Goal: Check status: Check status

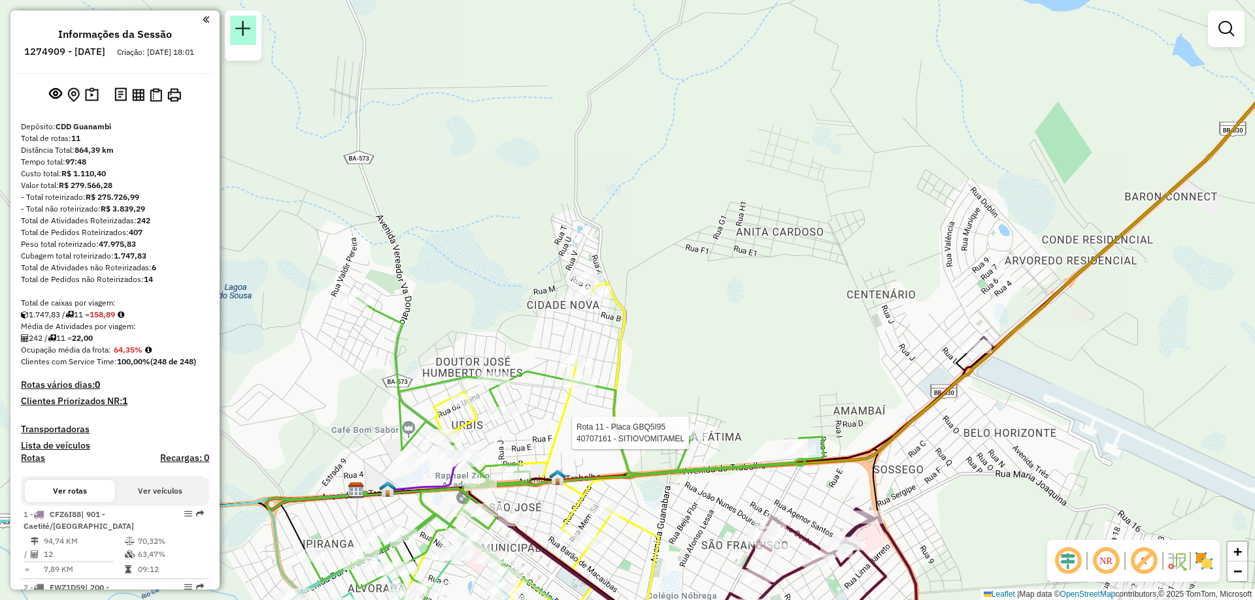
scroll to position [196, 0]
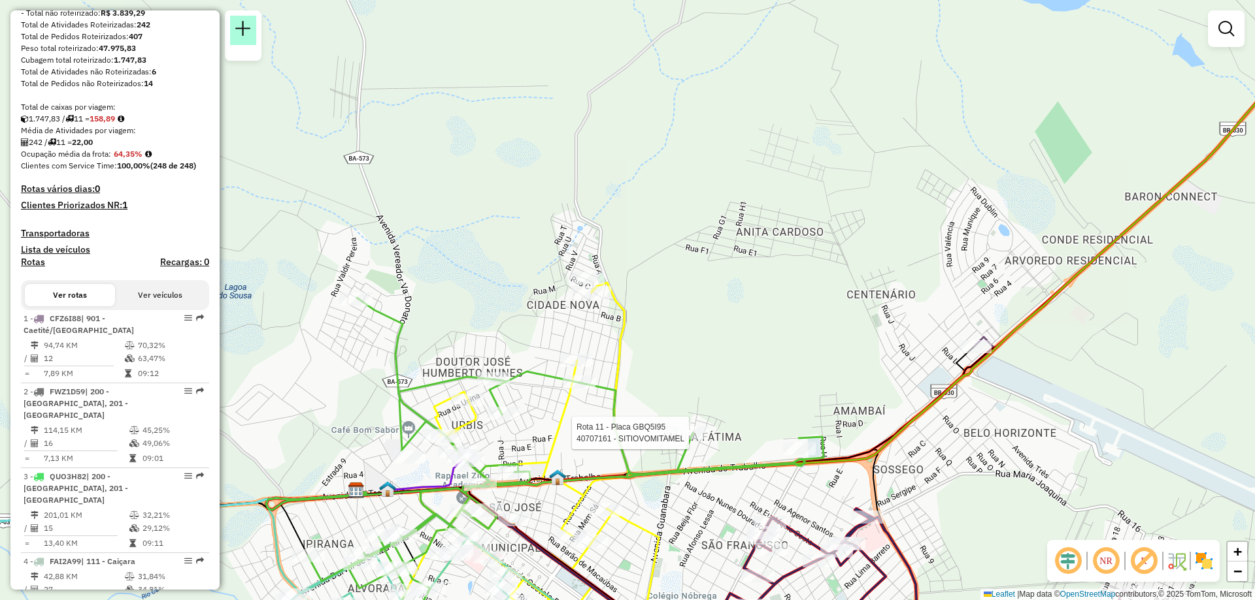
click at [254, 30] on link at bounding box center [243, 30] width 26 height 29
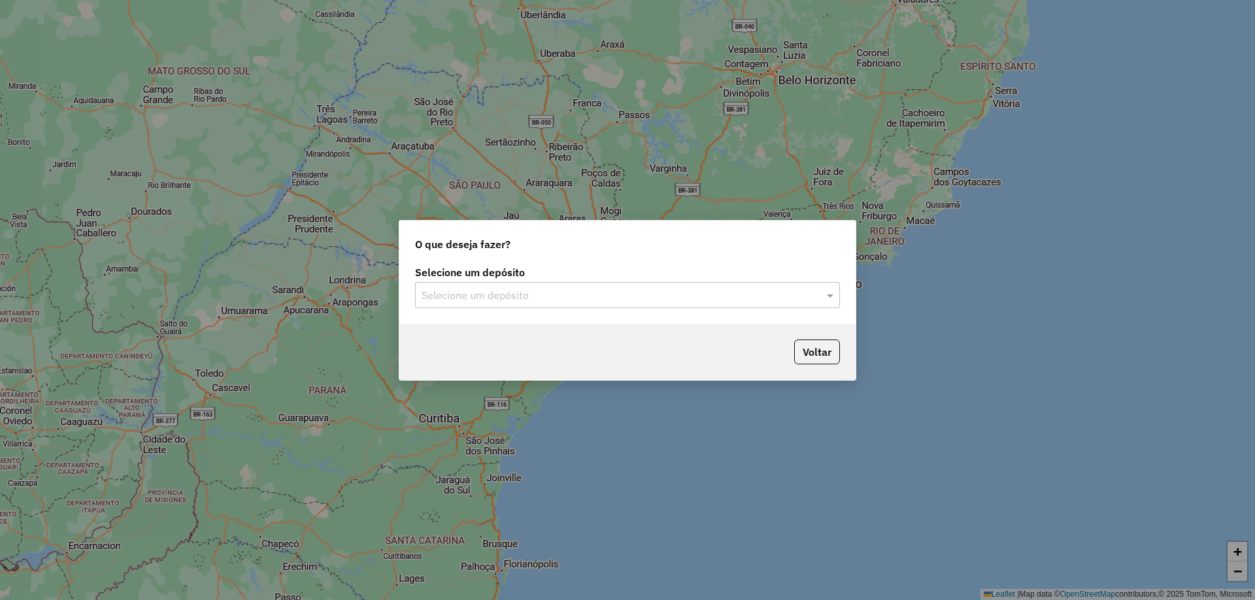
click at [540, 310] on div "Selecione um depósito Selecione um depósito" at bounding box center [627, 293] width 456 height 61
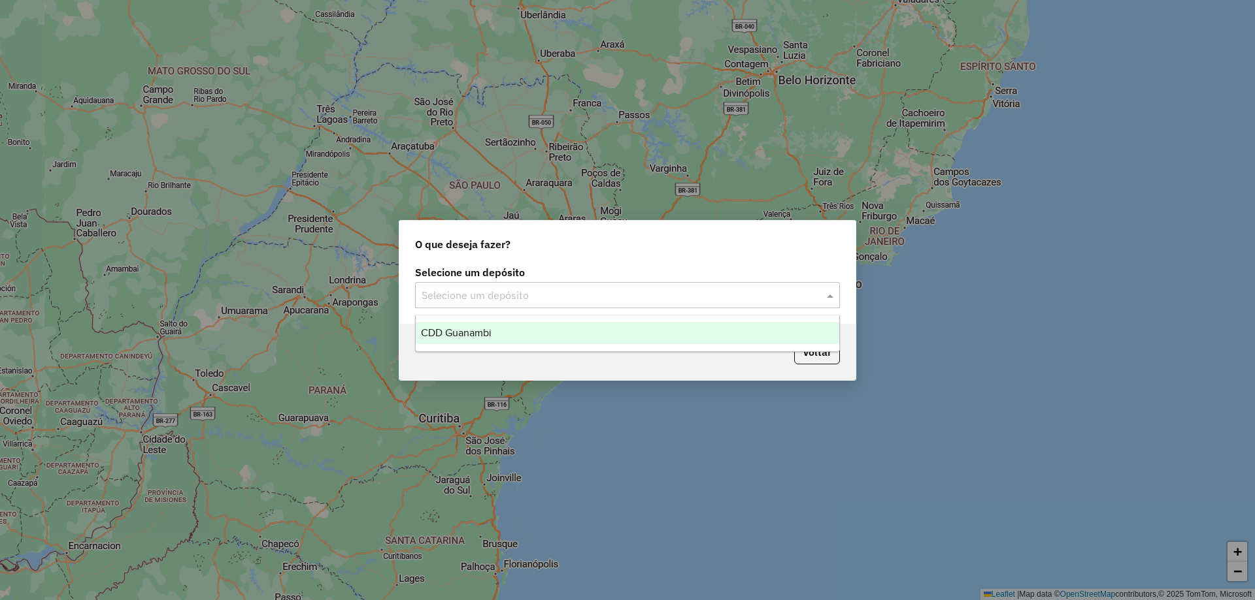
click at [536, 296] on input "text" at bounding box center [614, 296] width 386 height 16
click at [491, 328] on span "CDD Guanambi" at bounding box center [456, 332] width 71 height 11
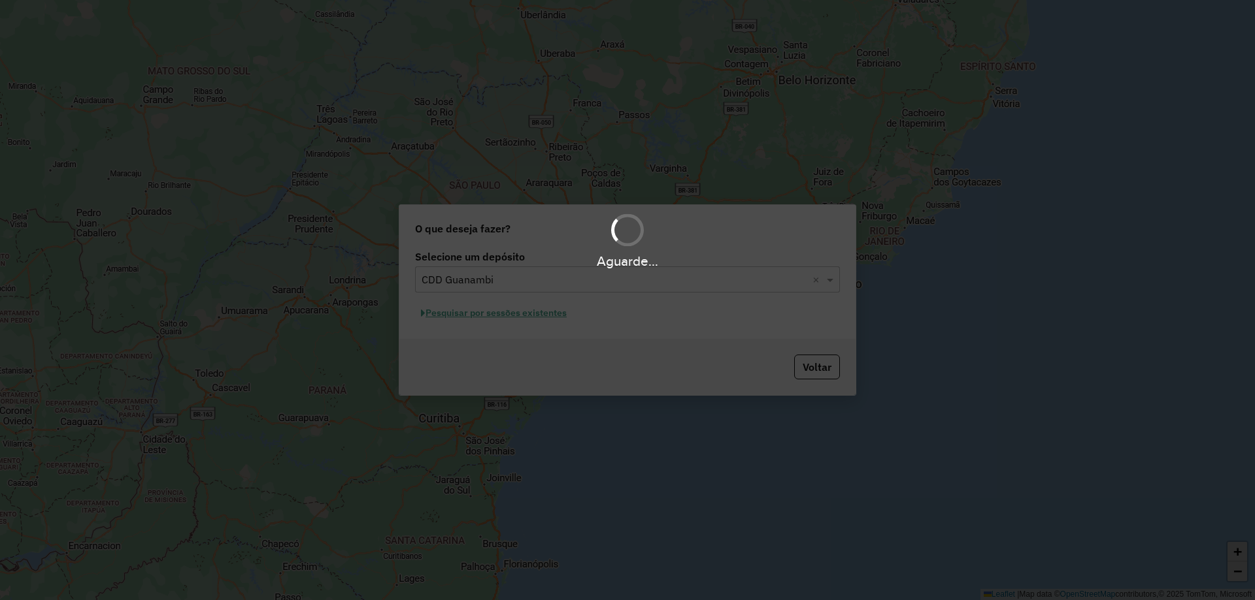
click at [512, 314] on div "Aguarde..." at bounding box center [627, 300] width 1255 height 600
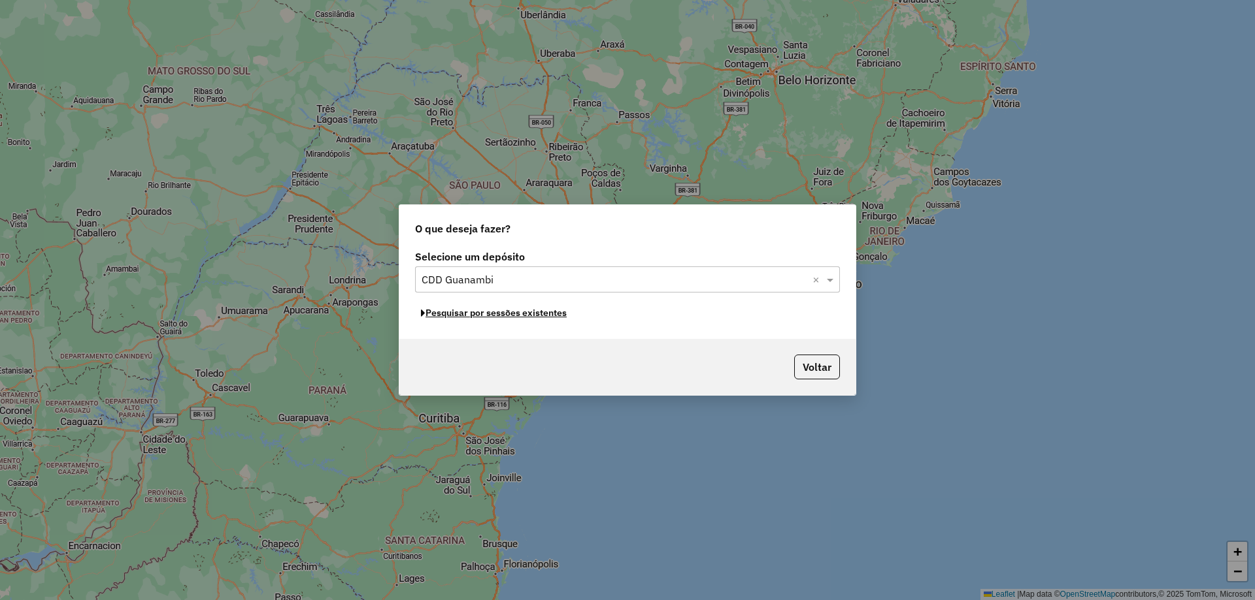
click at [512, 314] on button "Pesquisar por sessões existentes" at bounding box center [493, 313] width 157 height 20
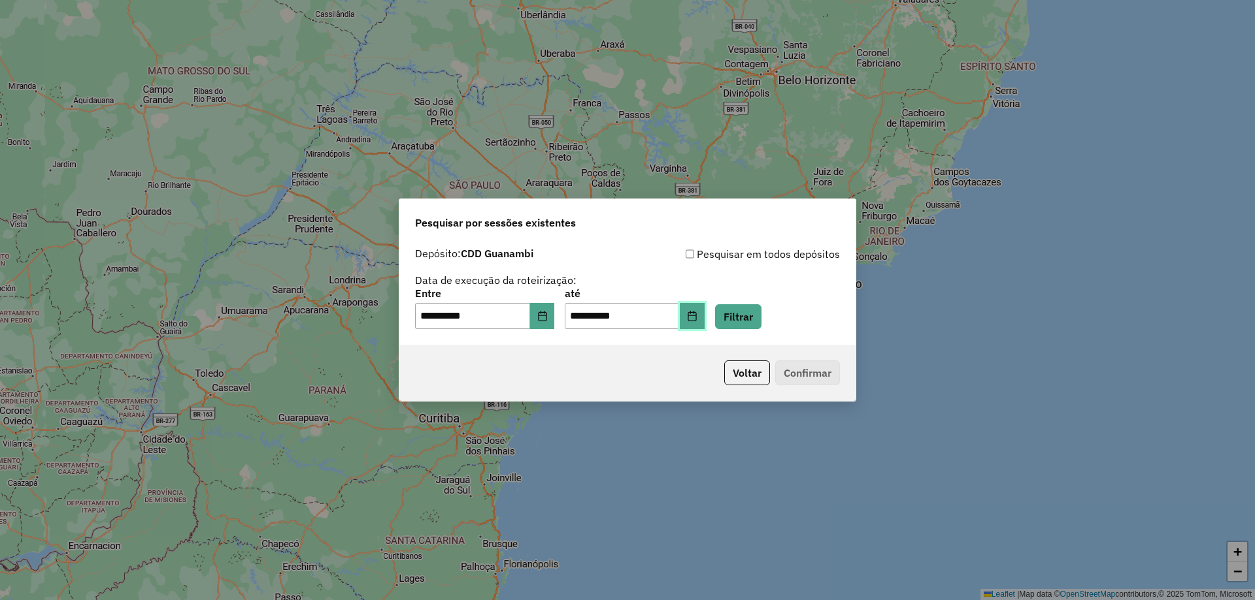
click at [704, 326] on button "Choose Date" at bounding box center [692, 316] width 25 height 26
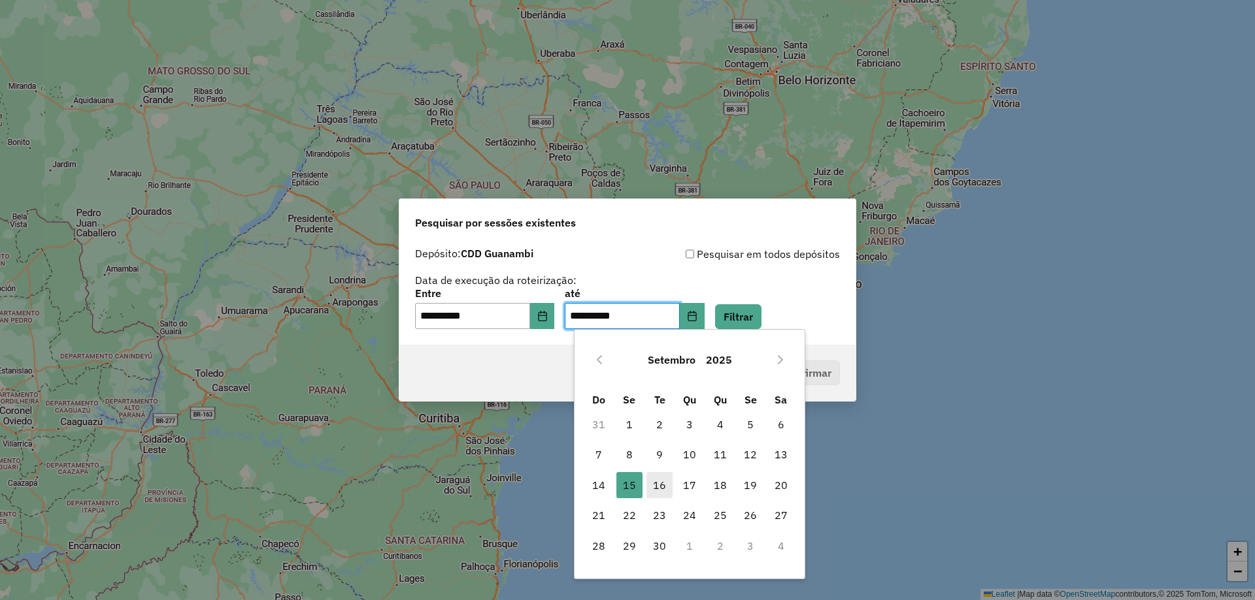
click at [656, 486] on span "16" at bounding box center [659, 485] width 26 height 26
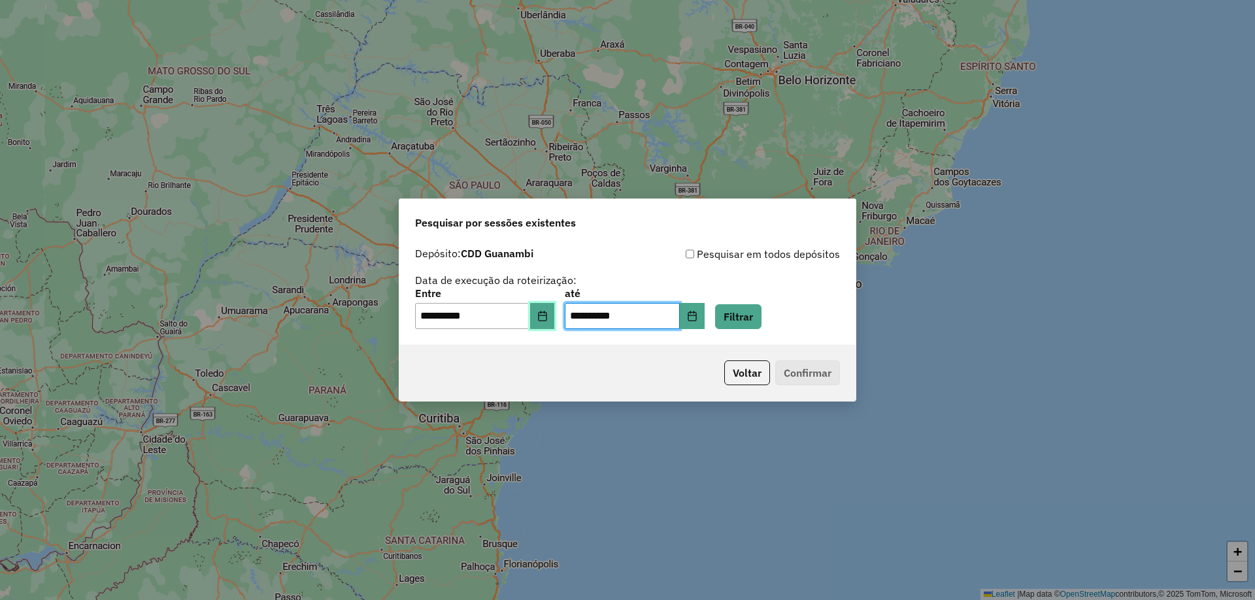
click at [548, 317] on icon "Choose Date" at bounding box center [542, 316] width 10 height 10
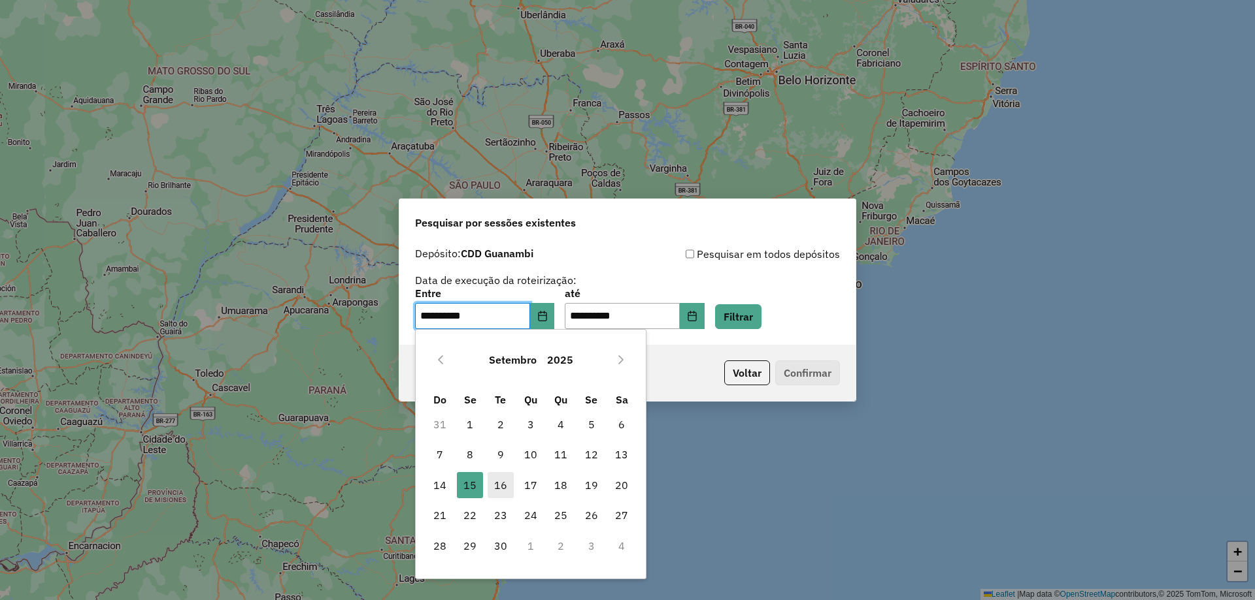
click at [509, 493] on span "16" at bounding box center [500, 485] width 26 height 26
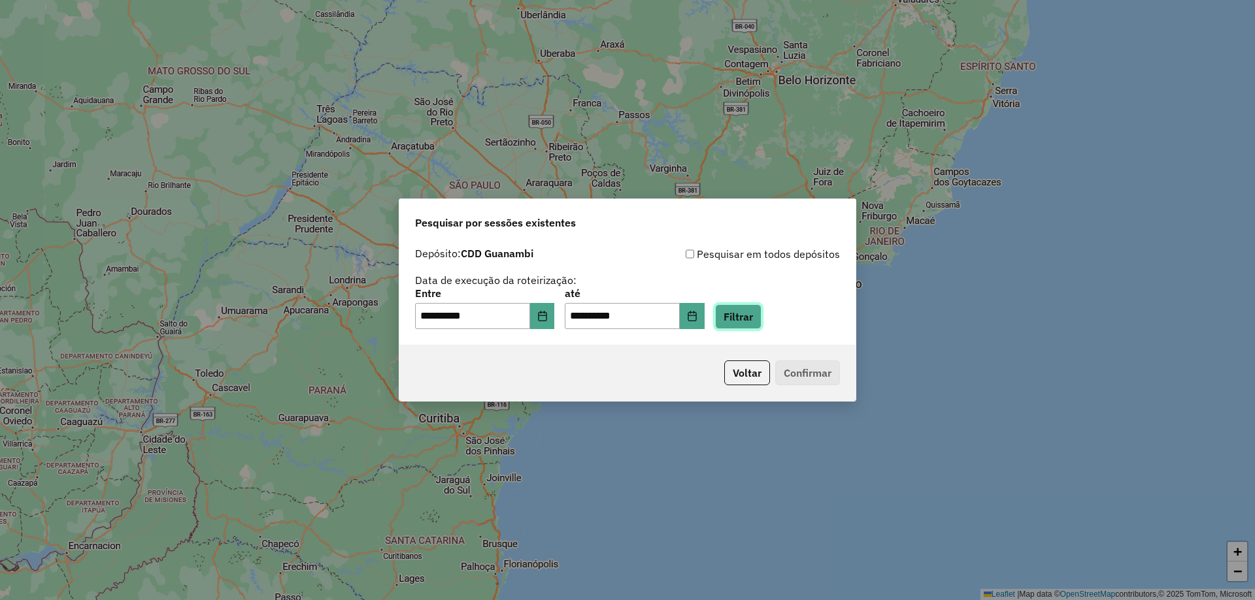
click at [758, 318] on button "Filtrar" at bounding box center [738, 316] width 46 height 25
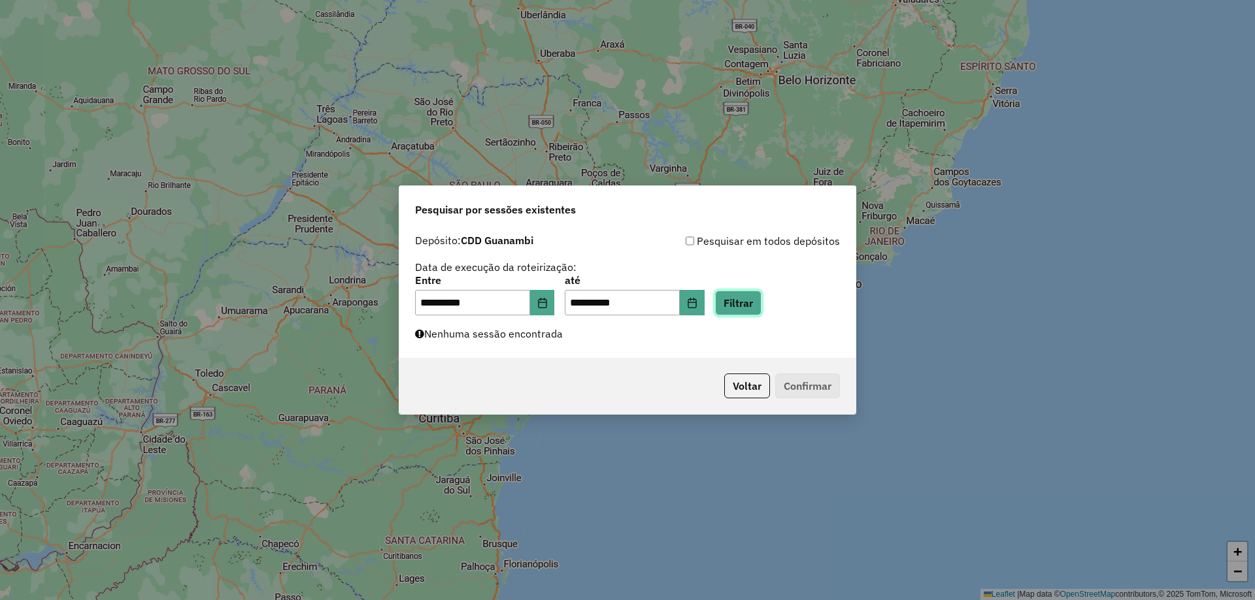
click at [755, 306] on button "Filtrar" at bounding box center [738, 303] width 46 height 25
click at [761, 299] on button "Filtrar" at bounding box center [738, 303] width 46 height 25
click at [759, 291] on button "Filtrar" at bounding box center [738, 303] width 46 height 25
